Goal: Navigation & Orientation: Find specific page/section

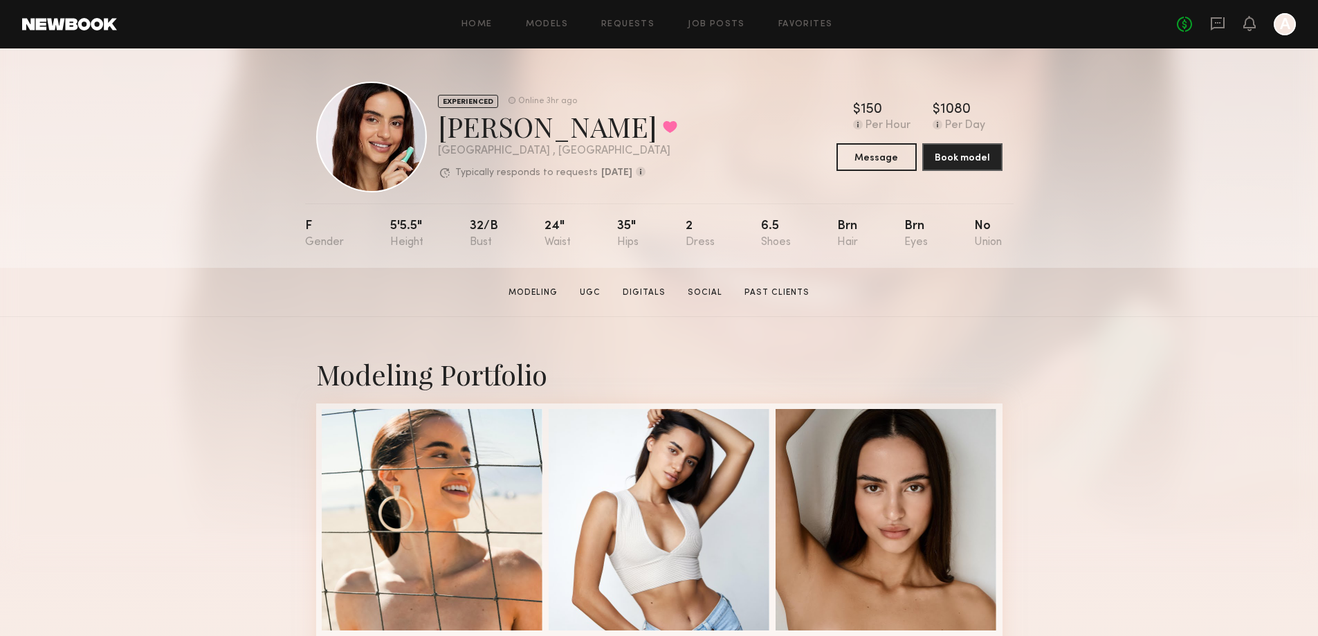
click at [102, 27] on link at bounding box center [69, 24] width 95 height 12
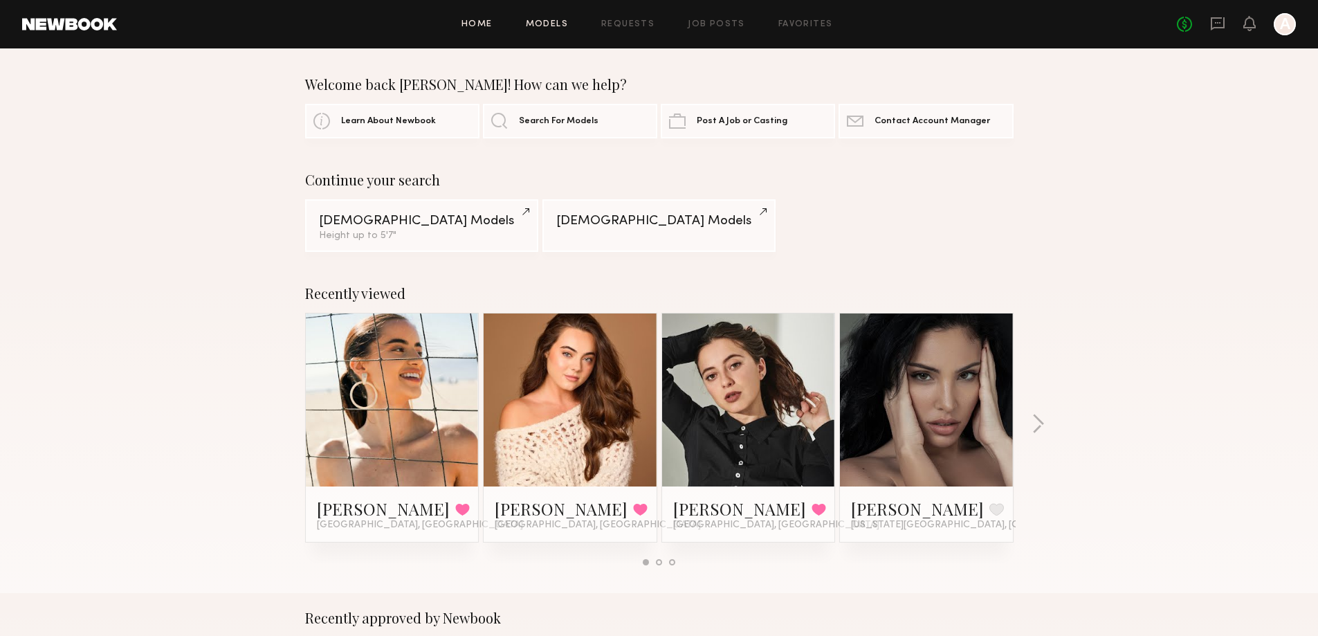
click at [546, 25] on link "Models" at bounding box center [547, 24] width 42 height 9
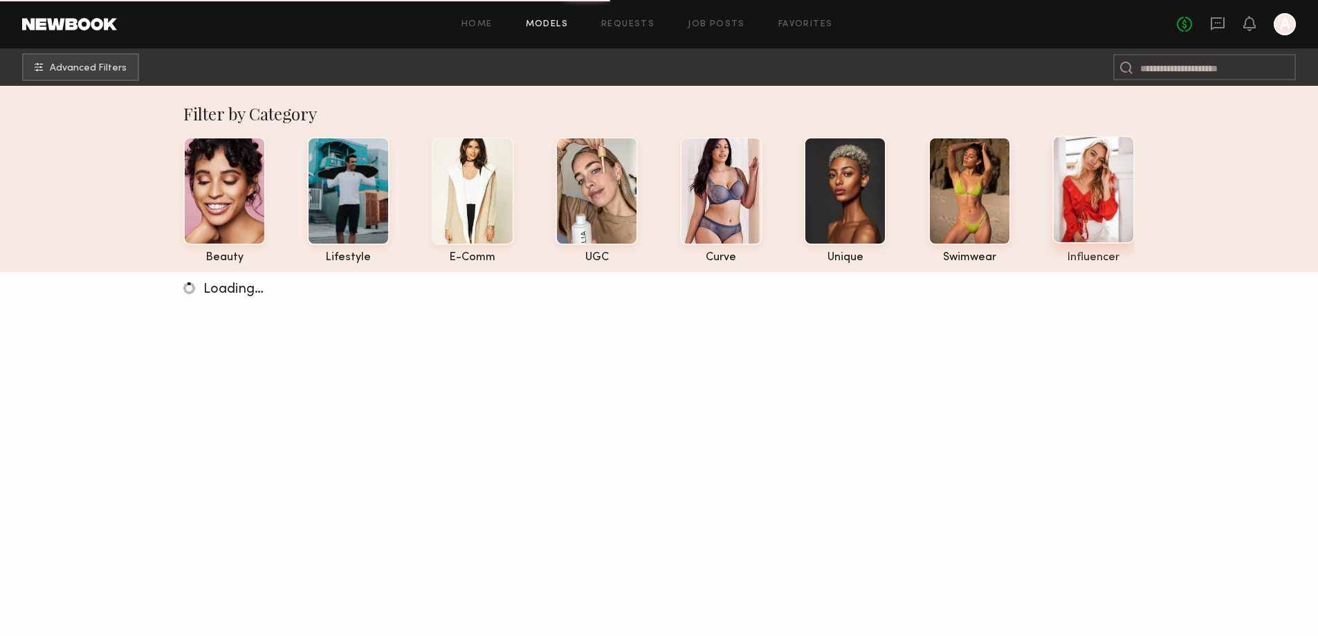
click at [1121, 204] on div at bounding box center [1093, 190] width 82 height 108
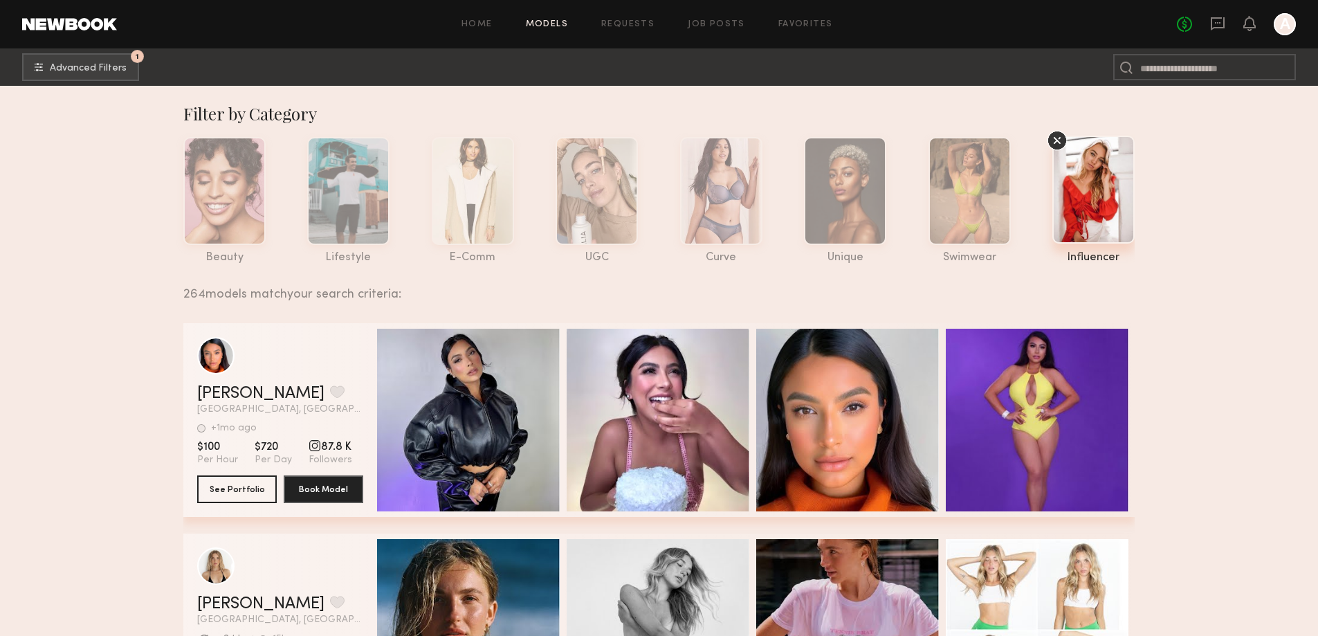
click at [63, 60] on button "1 Advanced Filters" at bounding box center [80, 67] width 117 height 28
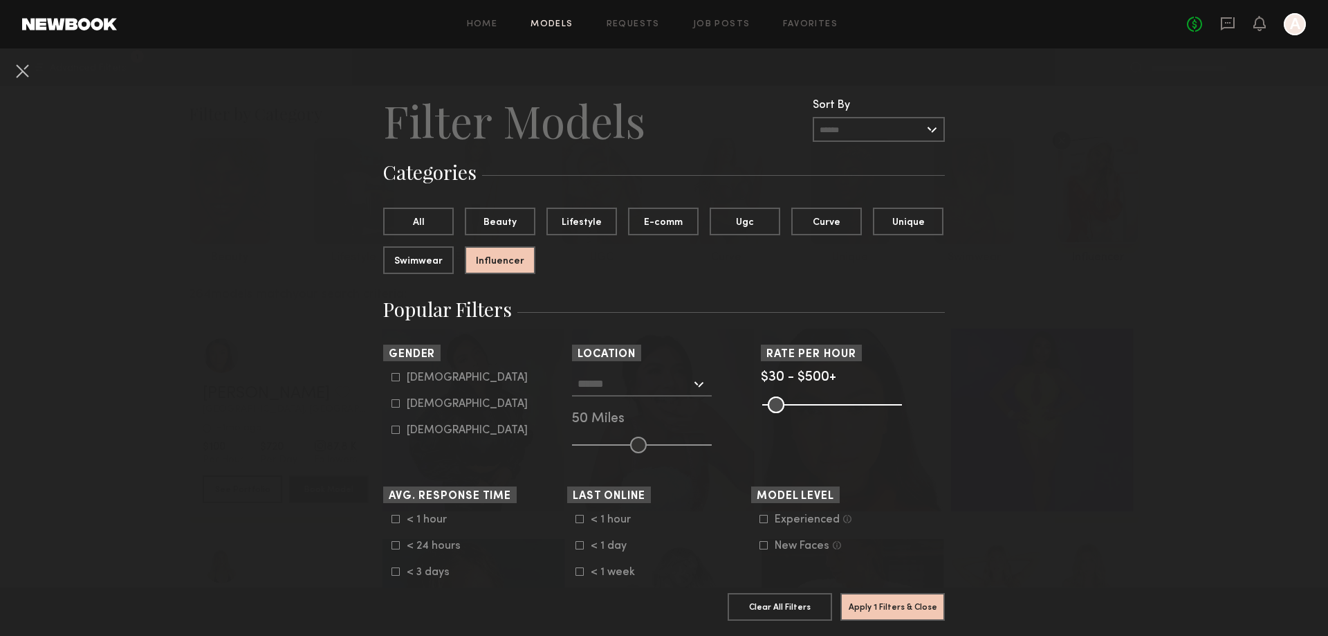
click at [543, 20] on link "Models" at bounding box center [552, 24] width 42 height 9
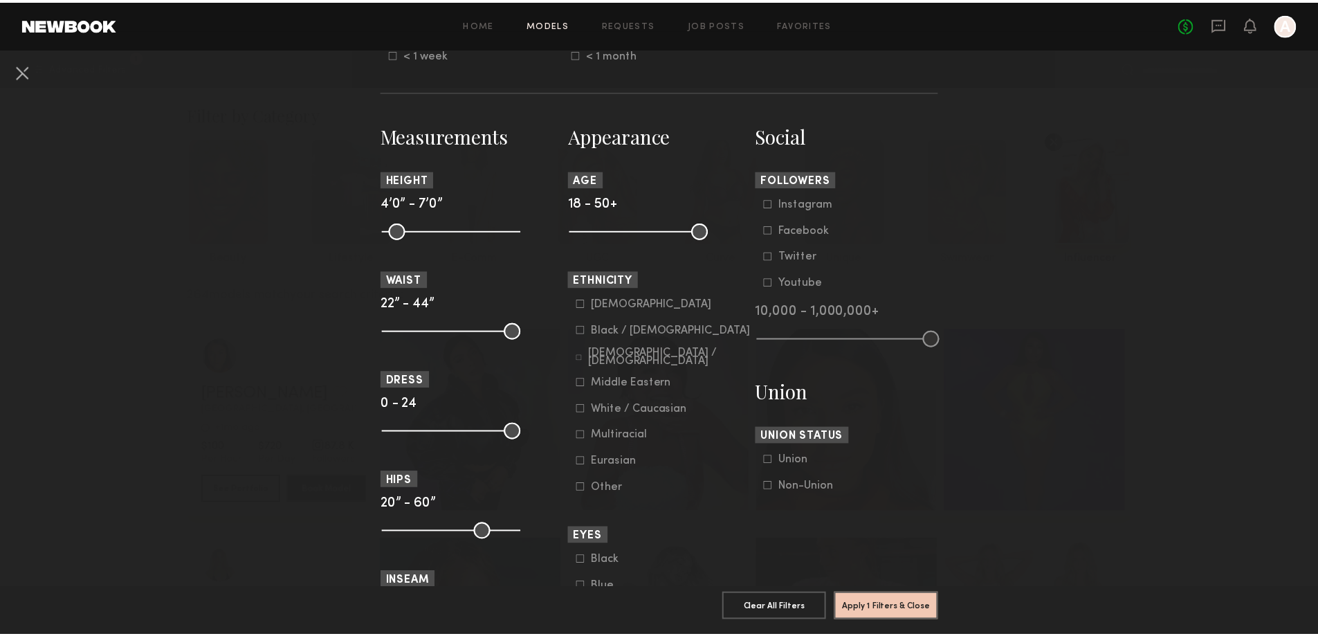
scroll to position [553, 0]
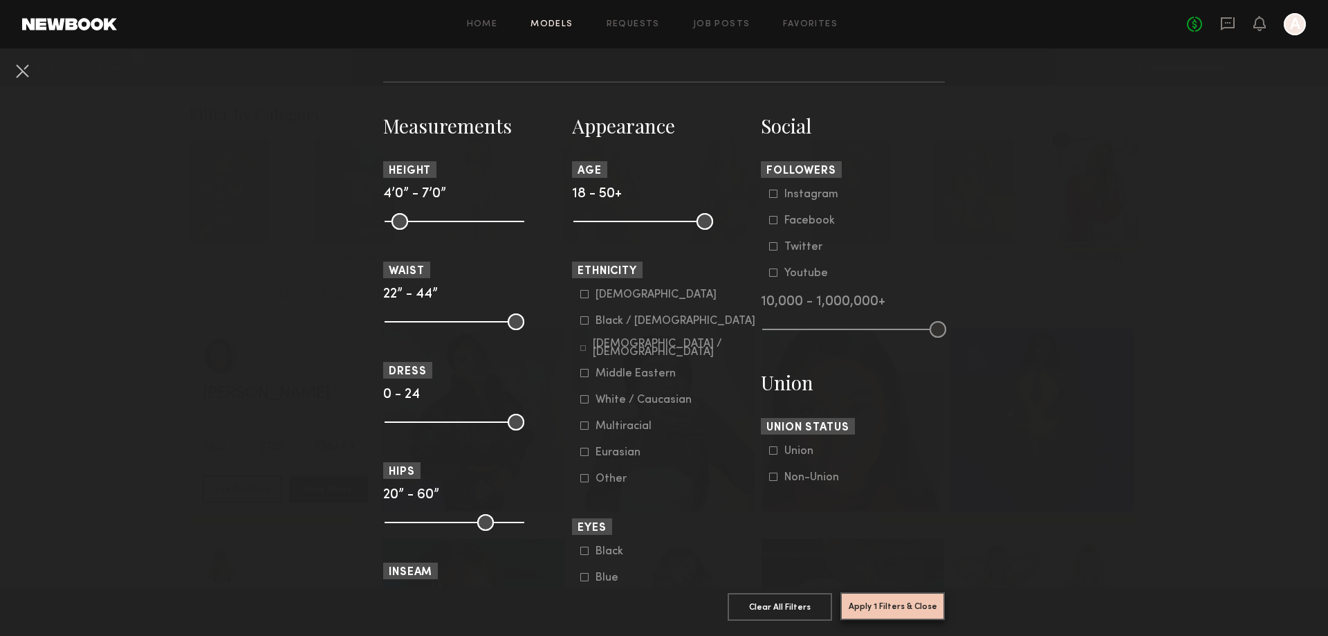
click at [894, 593] on button "Apply 1 Filters & Close" at bounding box center [892, 606] width 104 height 28
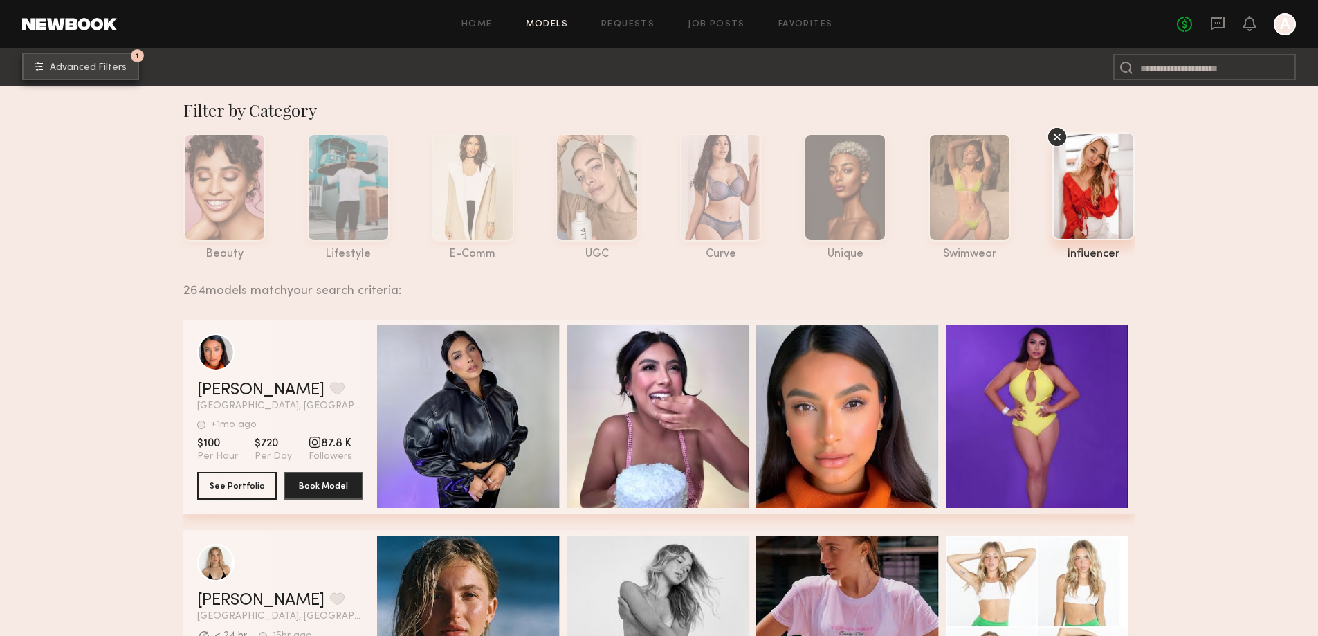
scroll to position [0, 0]
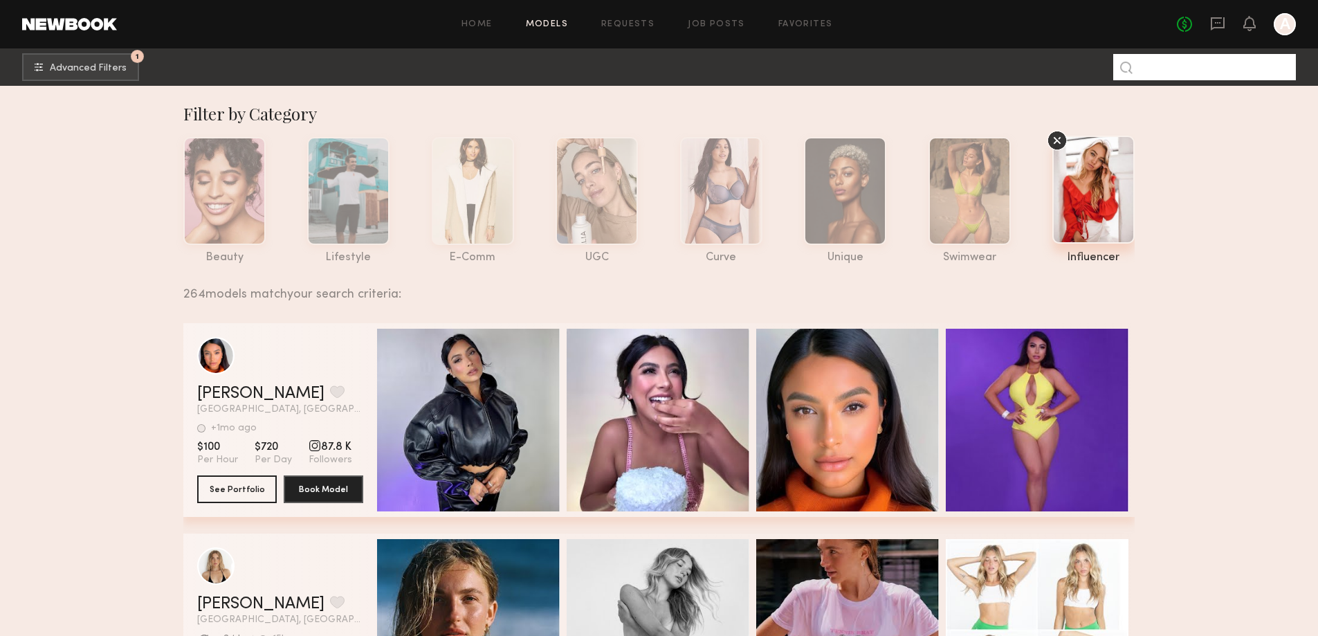
click at [1244, 62] on input at bounding box center [1204, 67] width 183 height 26
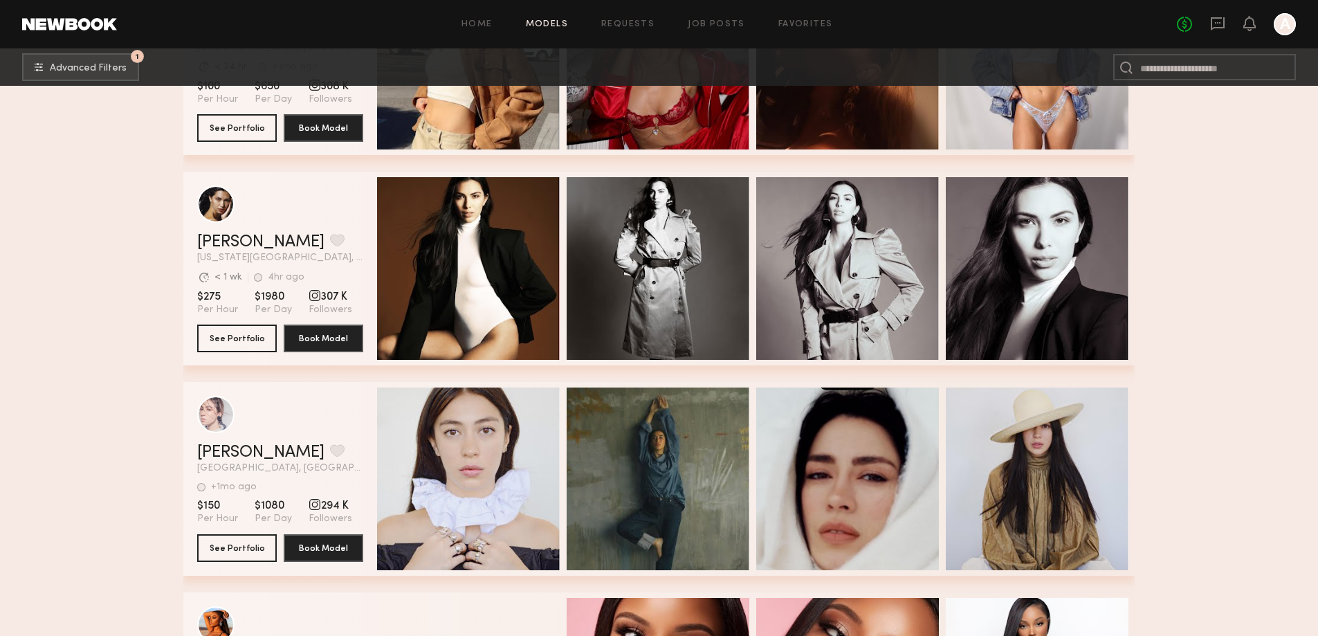
scroll to position [6263, 0]
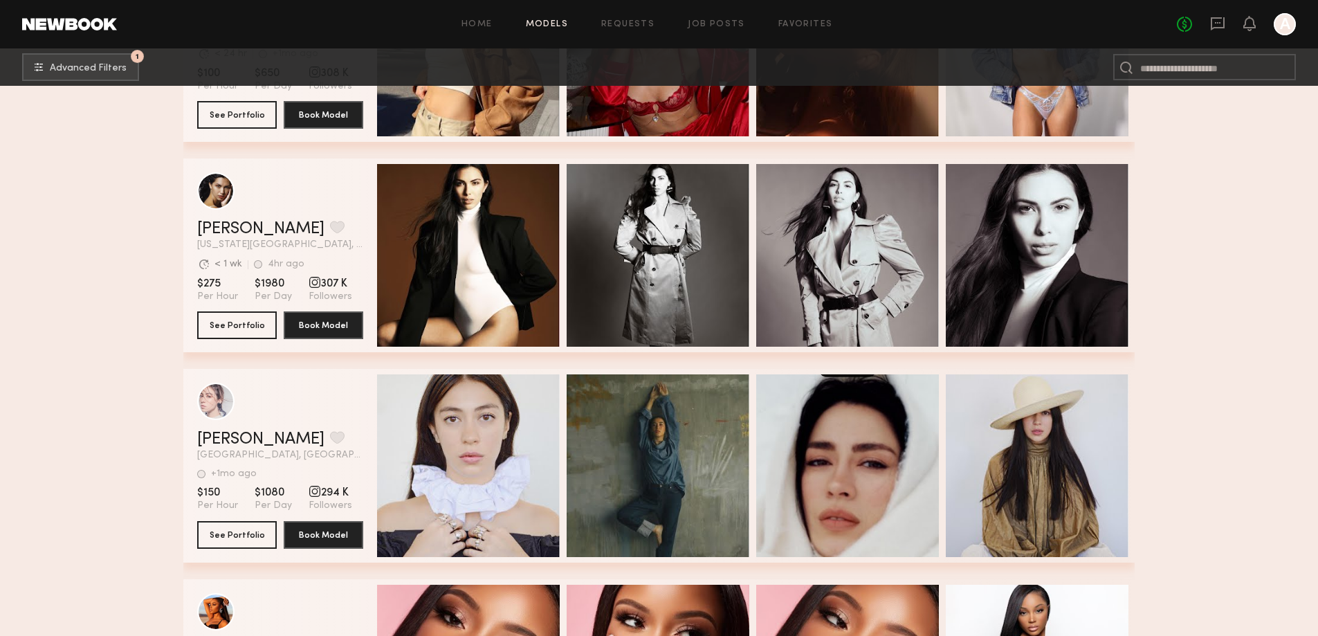
click at [84, 26] on link at bounding box center [69, 24] width 95 height 12
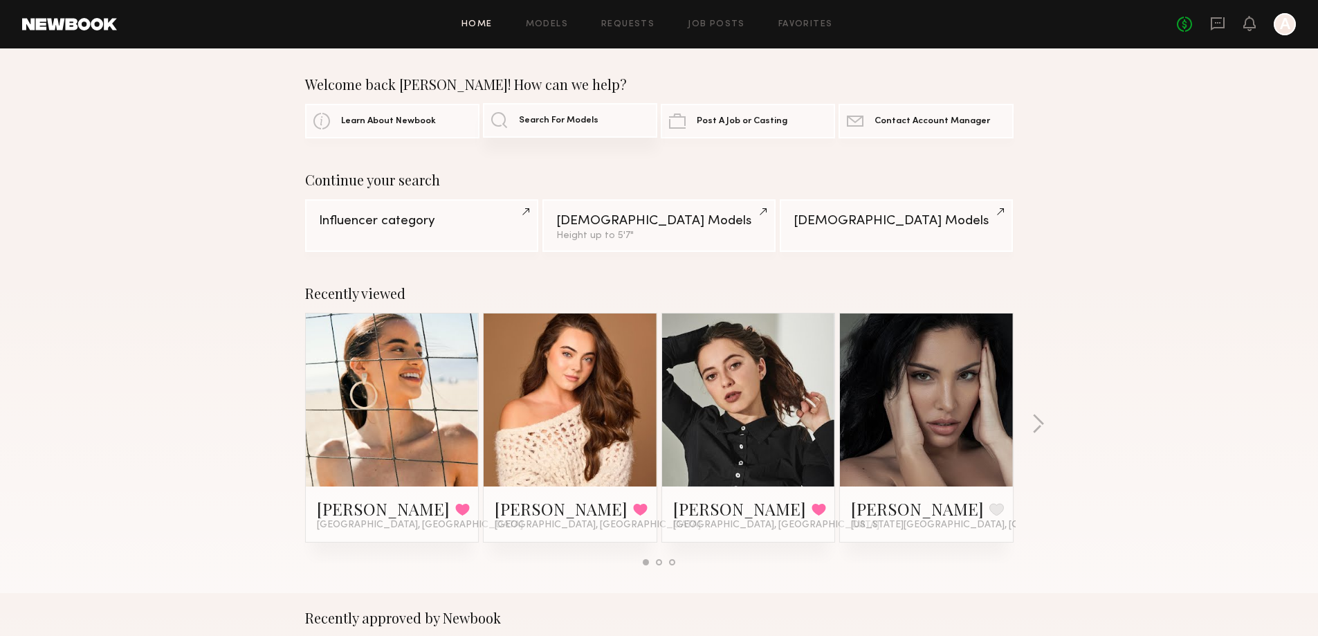
click at [530, 127] on link "Search For Models" at bounding box center [570, 120] width 174 height 35
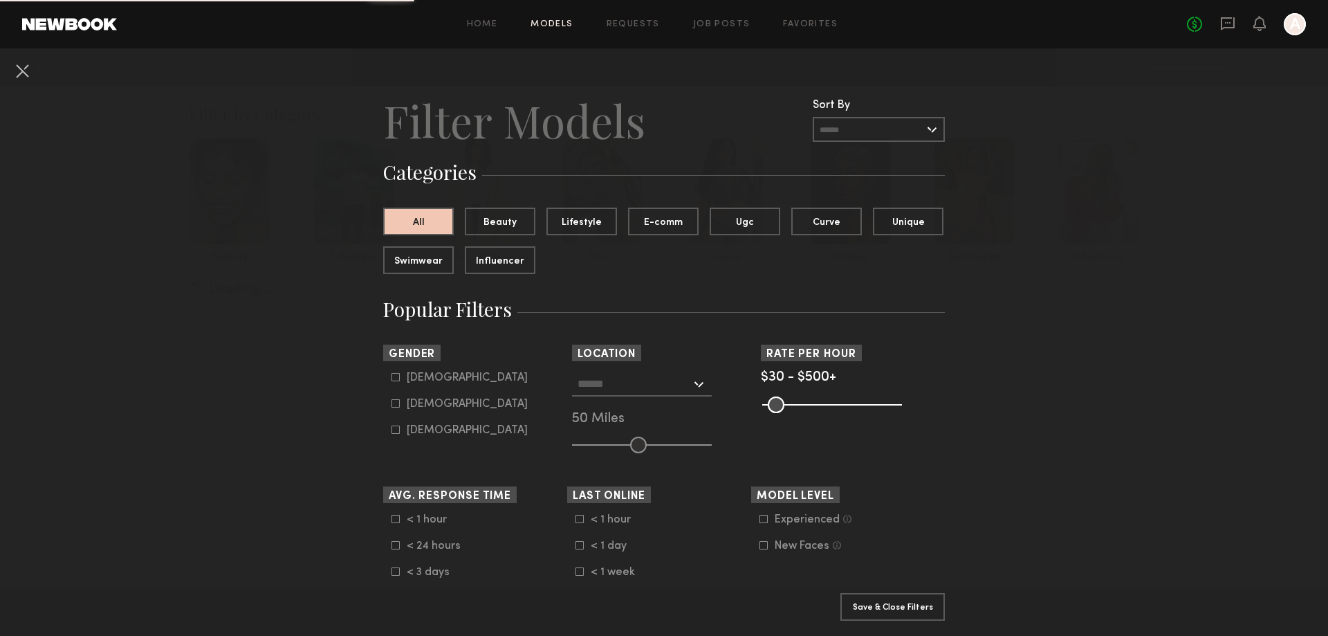
click at [867, 120] on input "text" at bounding box center [879, 129] width 132 height 25
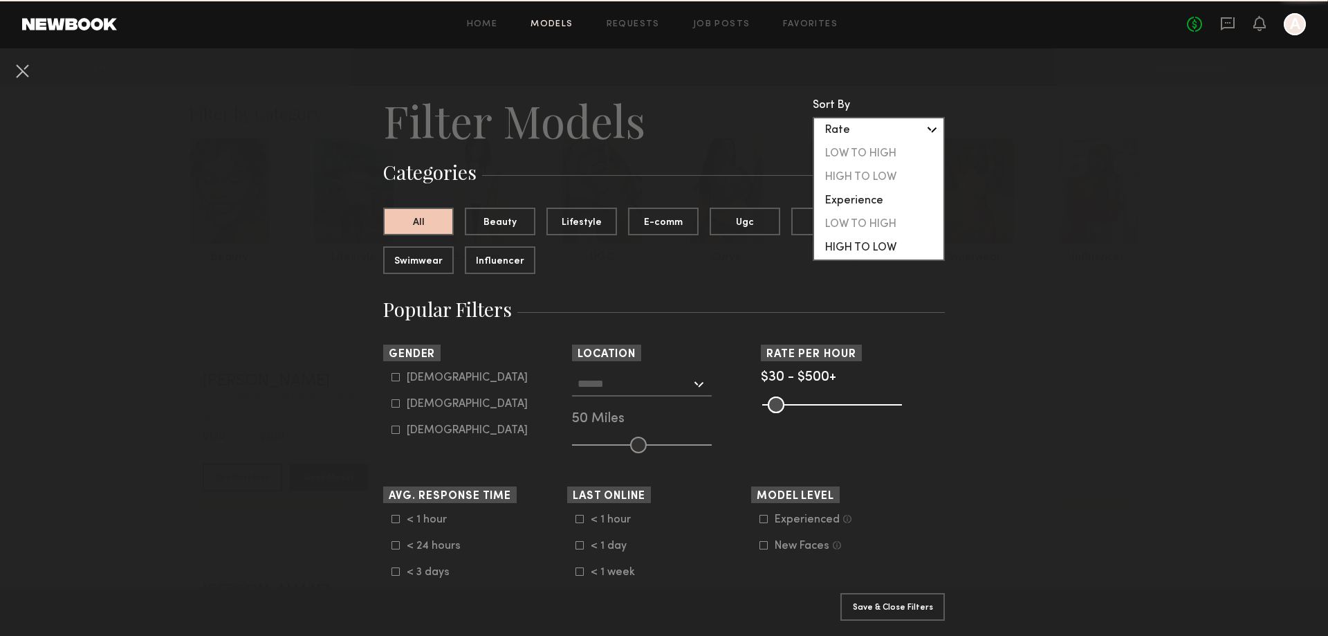
click at [858, 256] on div "HIGH TO LOW" at bounding box center [878, 248] width 129 height 24
type input "**********"
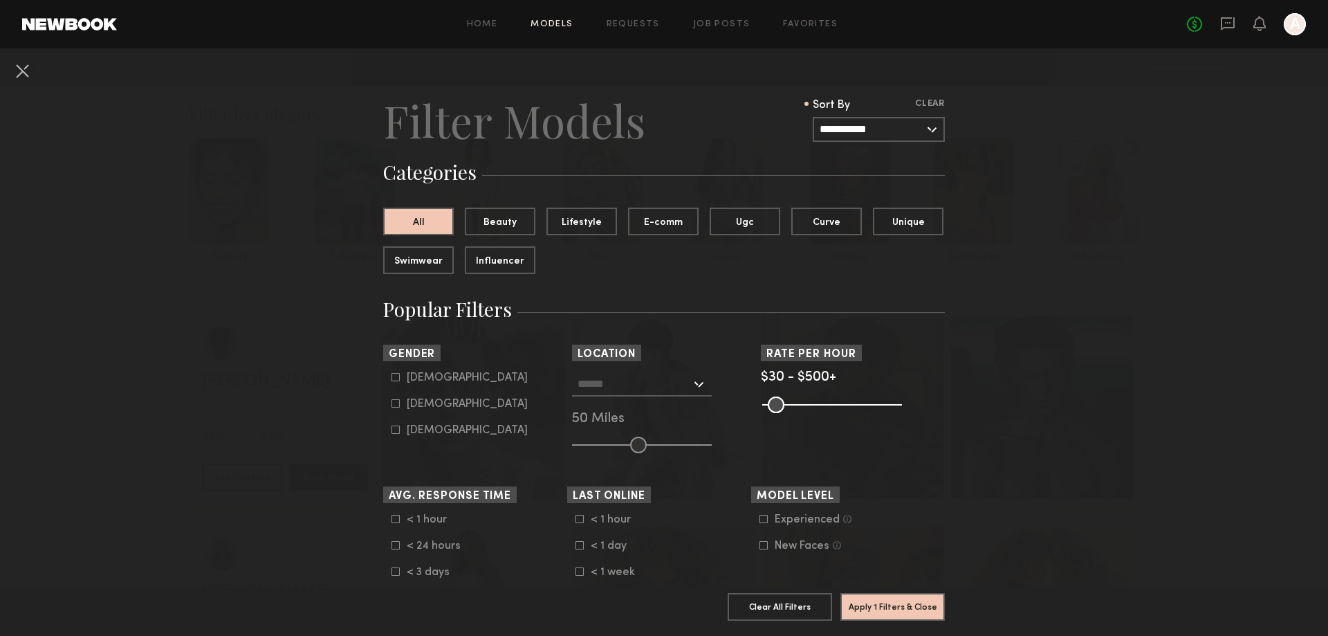
click at [392, 402] on icon at bounding box center [396, 404] width 8 height 8
type input "**"
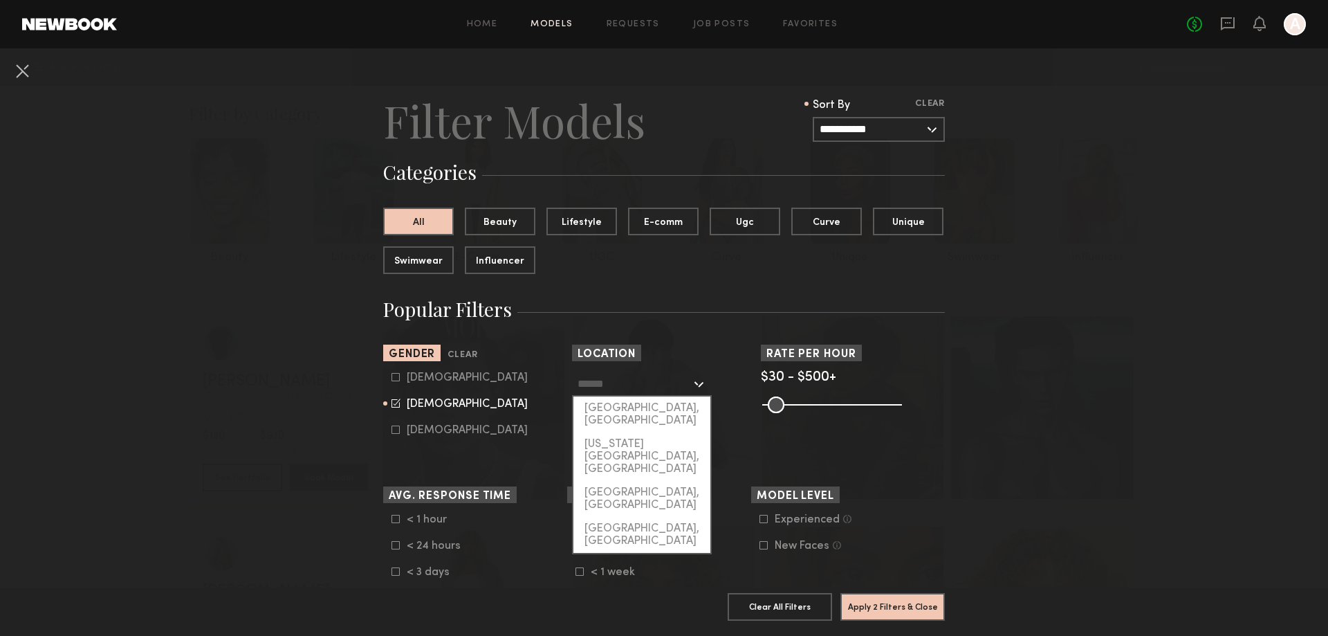
click at [643, 389] on input "text" at bounding box center [634, 383] width 113 height 24
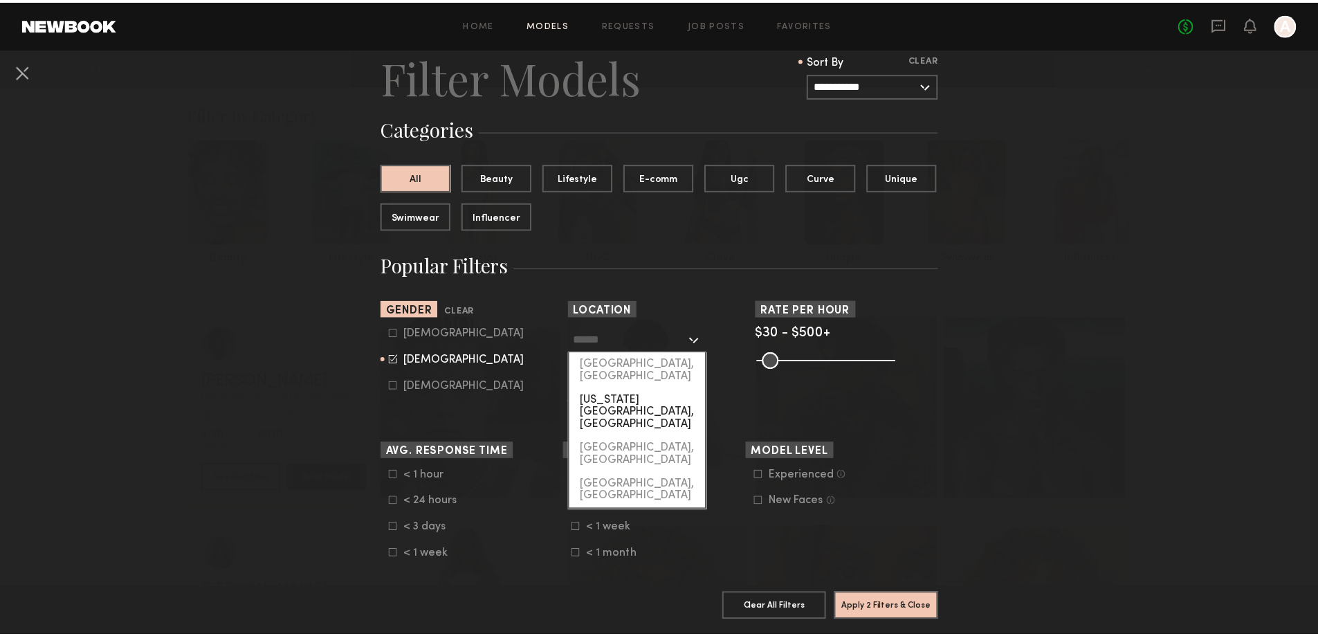
scroll to position [69, 0]
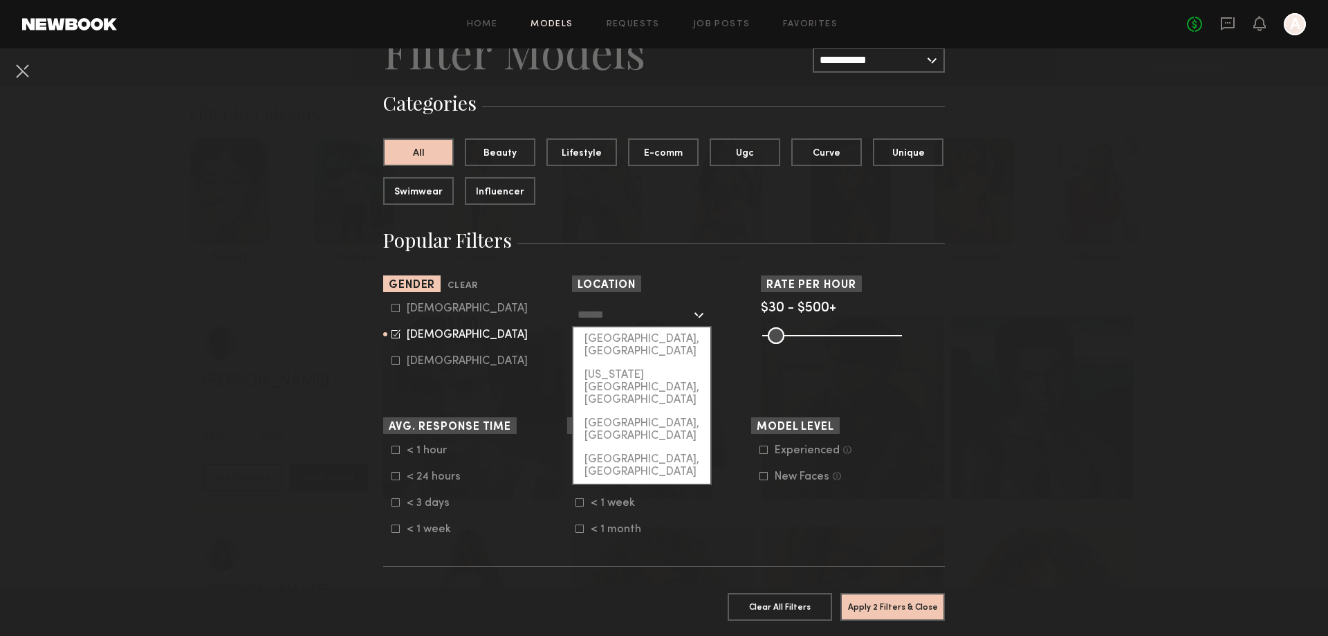
click at [652, 364] on div "[US_STATE][GEOGRAPHIC_DATA], [GEOGRAPHIC_DATA]" at bounding box center [641, 387] width 137 height 48
type input "**********"
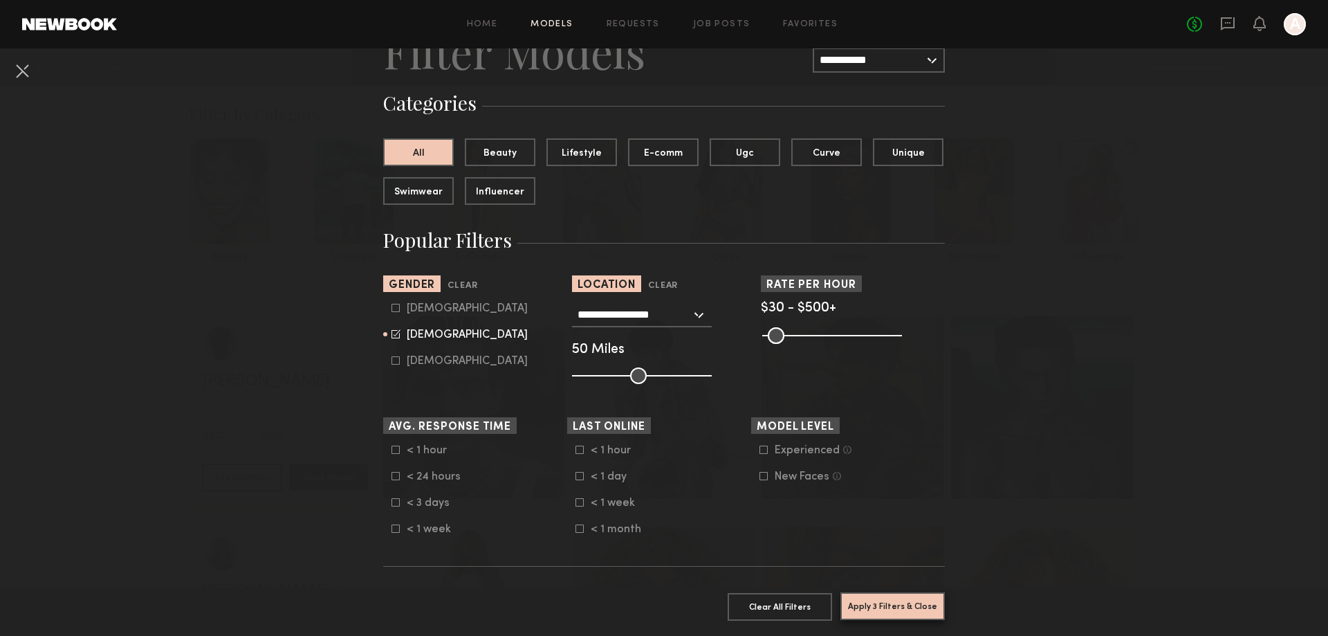
click at [903, 592] on button "Apply 3 Filters & Close" at bounding box center [892, 606] width 104 height 28
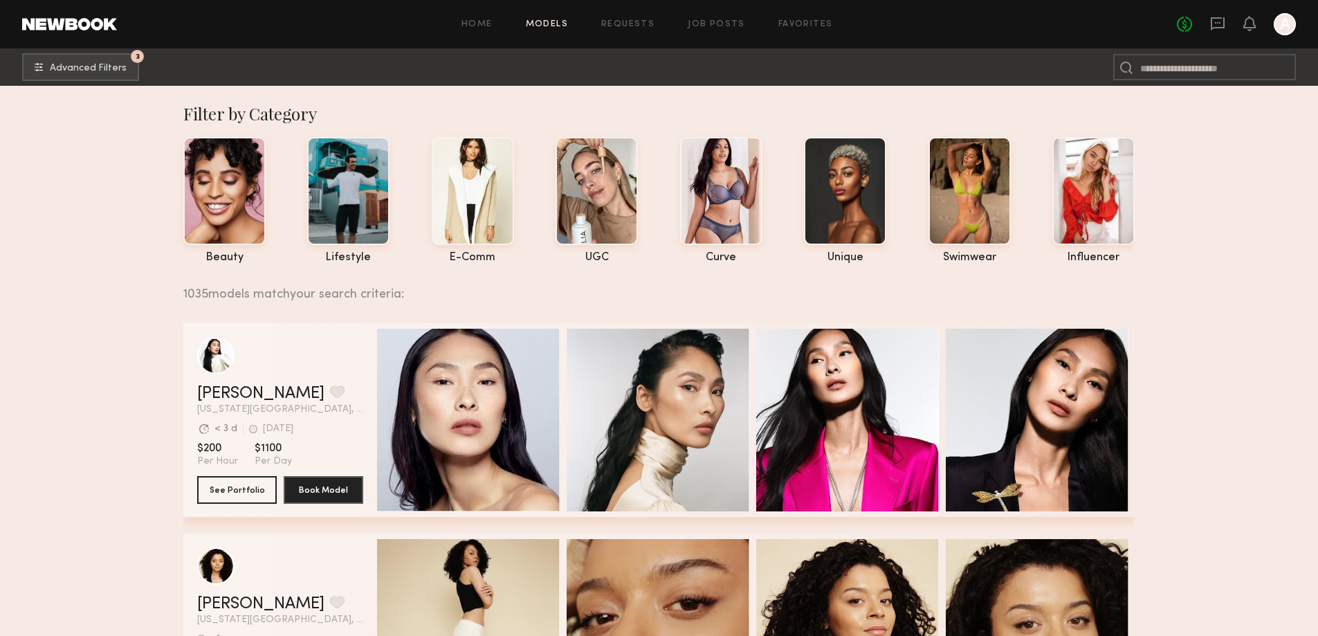
click at [559, 22] on link "Models" at bounding box center [547, 24] width 42 height 9
click at [46, 71] on button "3 Advanced Filters" at bounding box center [80, 67] width 117 height 28
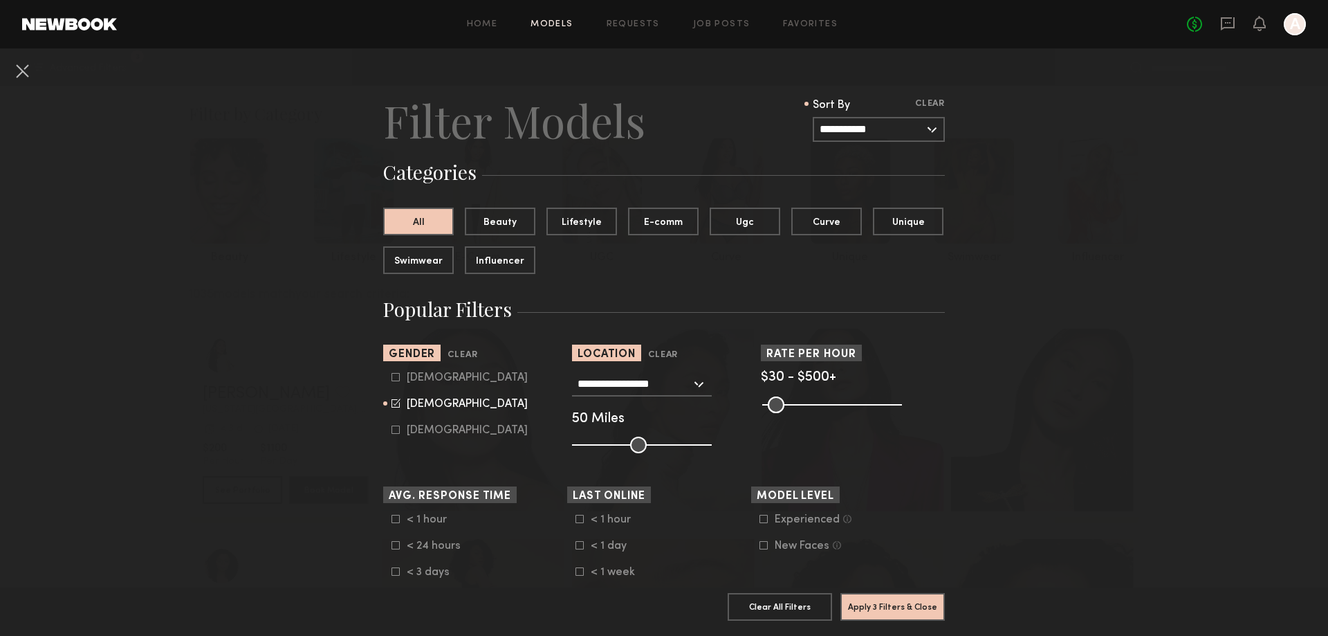
click at [679, 385] on input "**********" at bounding box center [634, 383] width 113 height 24
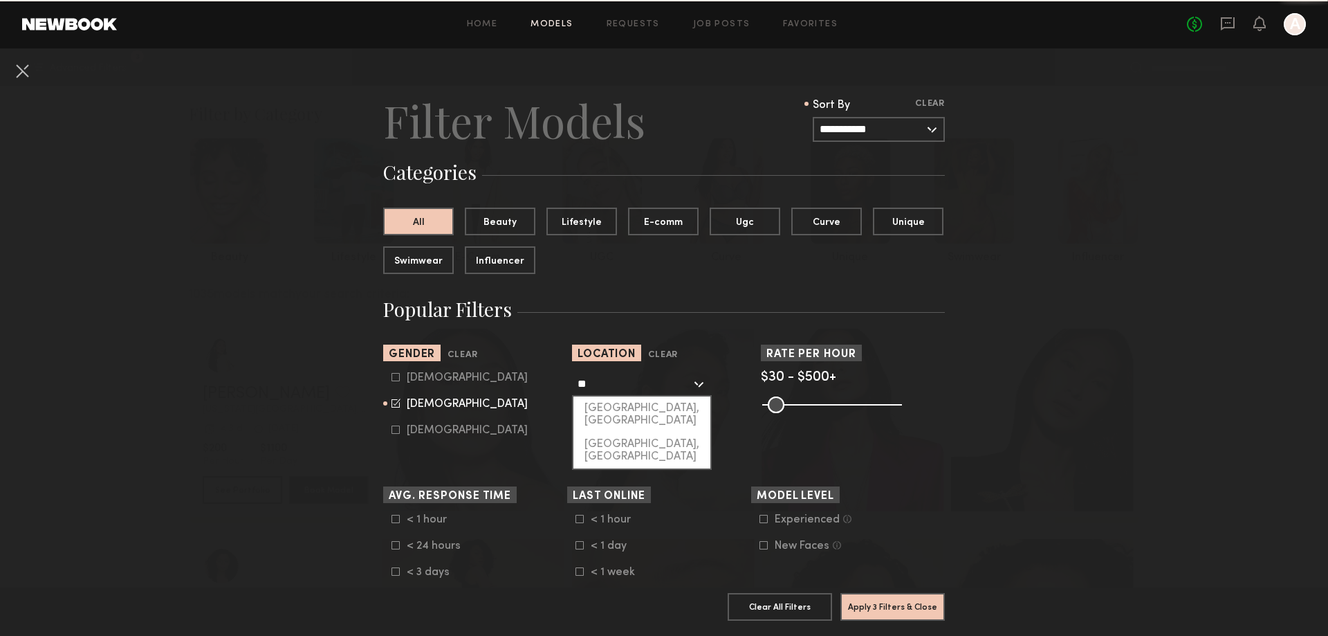
type input "*"
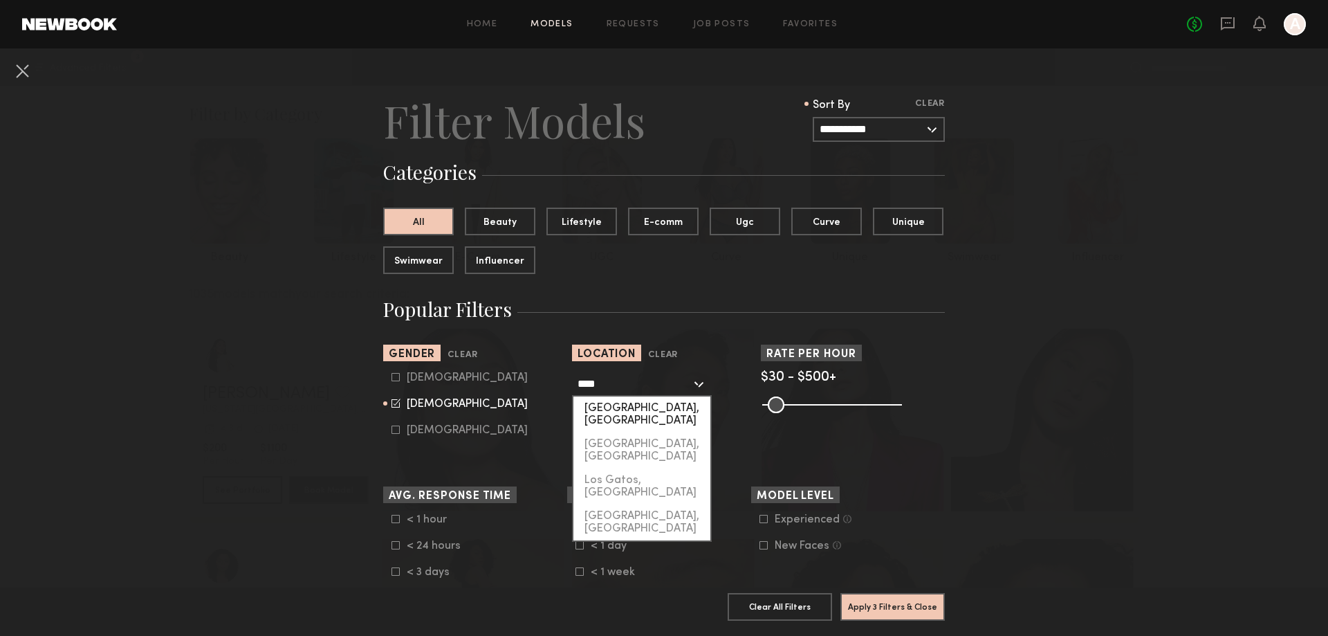
click at [655, 401] on div "[GEOGRAPHIC_DATA], [GEOGRAPHIC_DATA]" at bounding box center [641, 414] width 137 height 36
type input "**********"
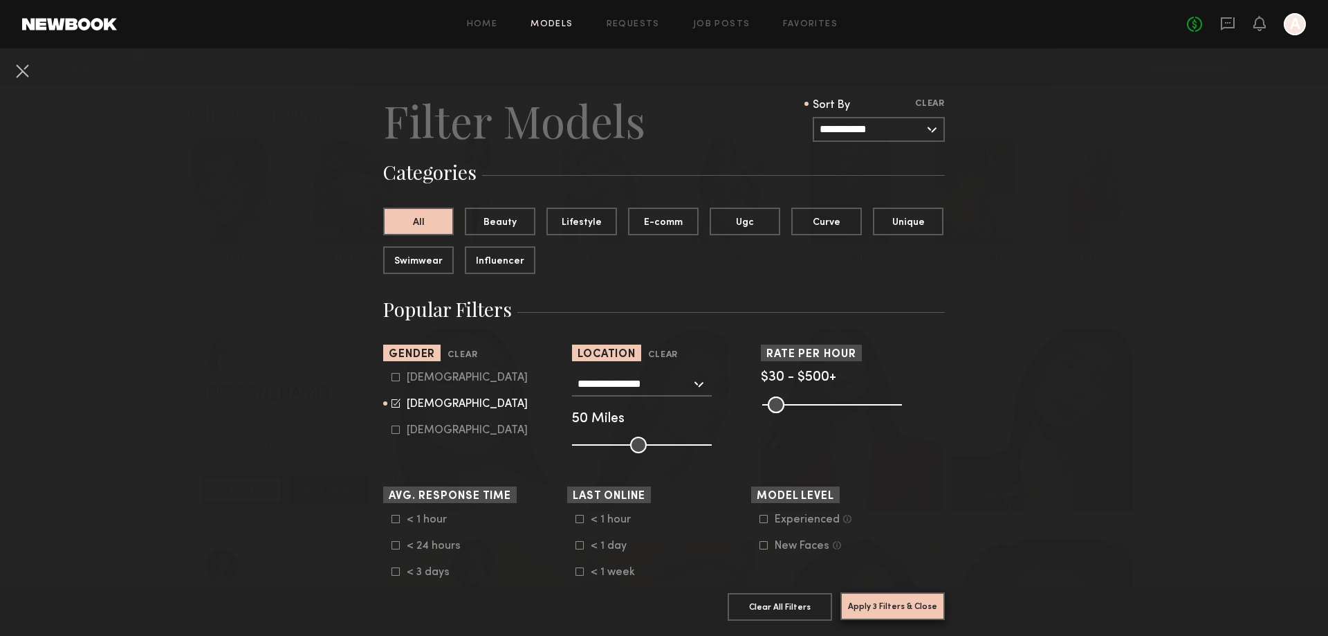
click at [885, 592] on button "Apply 3 Filters & Close" at bounding box center [892, 606] width 104 height 28
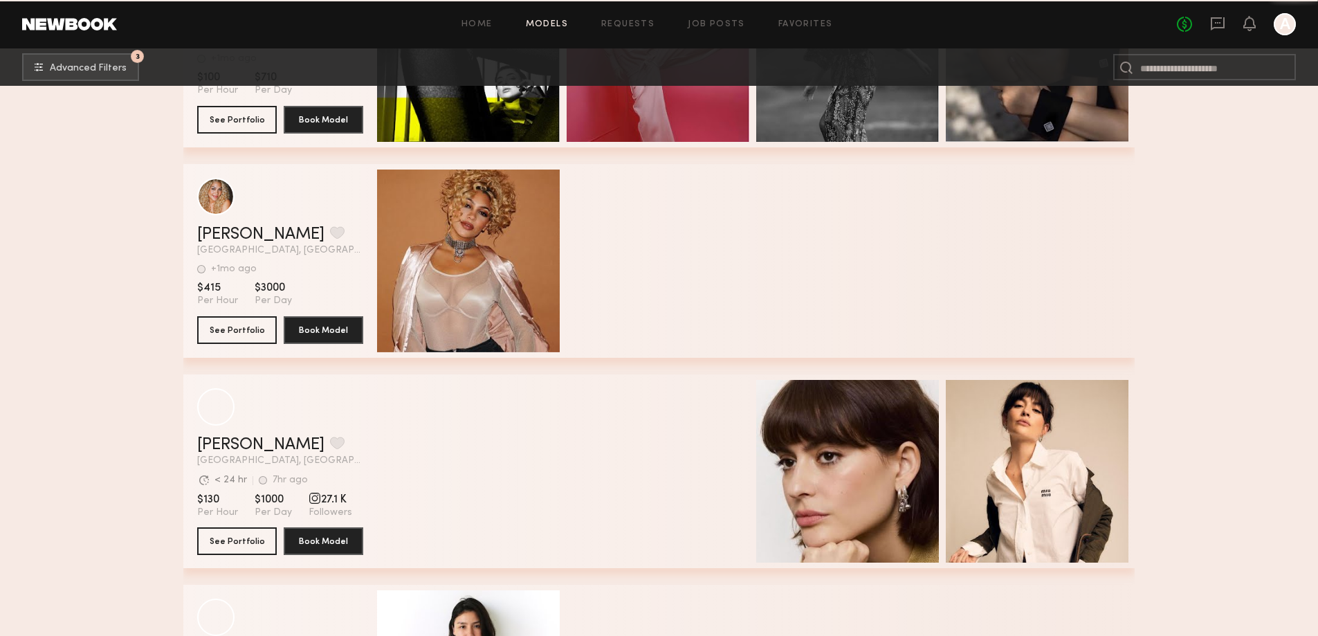
scroll to position [7783, 0]
